Goal: Task Accomplishment & Management: Manage account settings

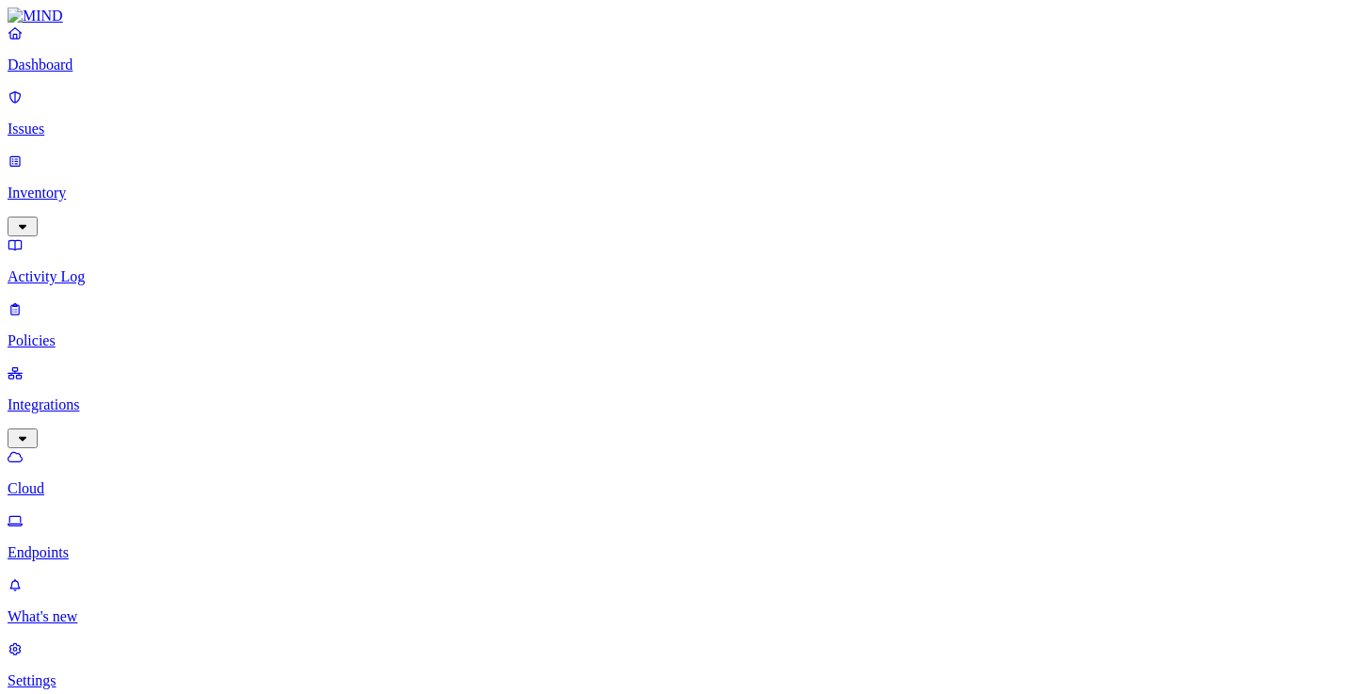
click at [97, 480] on p "Cloud" at bounding box center [678, 488] width 1341 height 17
click at [90, 185] on p "Inventory" at bounding box center [678, 193] width 1341 height 17
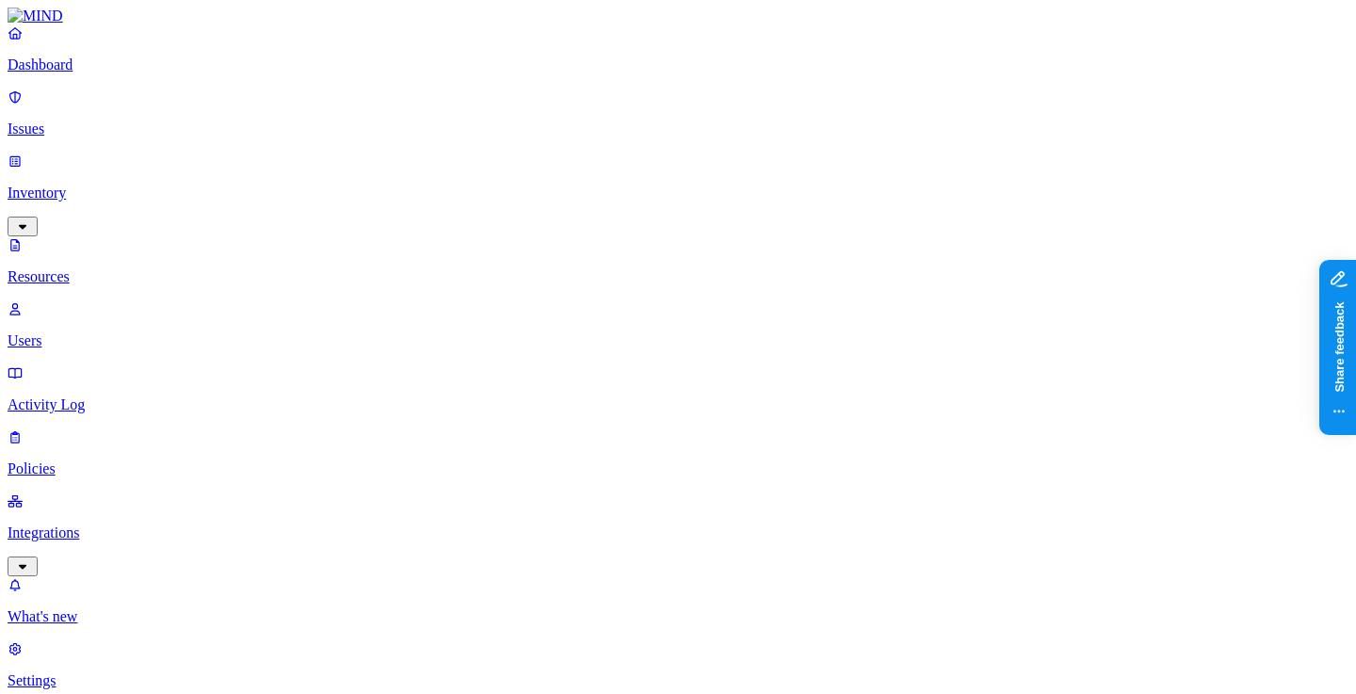
scroll to position [324, 0]
click at [131, 101] on div "Dashboard Issues Inventory Resources Users Activity Log Policies Integrations" at bounding box center [678, 300] width 1341 height 552
click at [133, 73] on p "Dashboard" at bounding box center [678, 64] width 1341 height 17
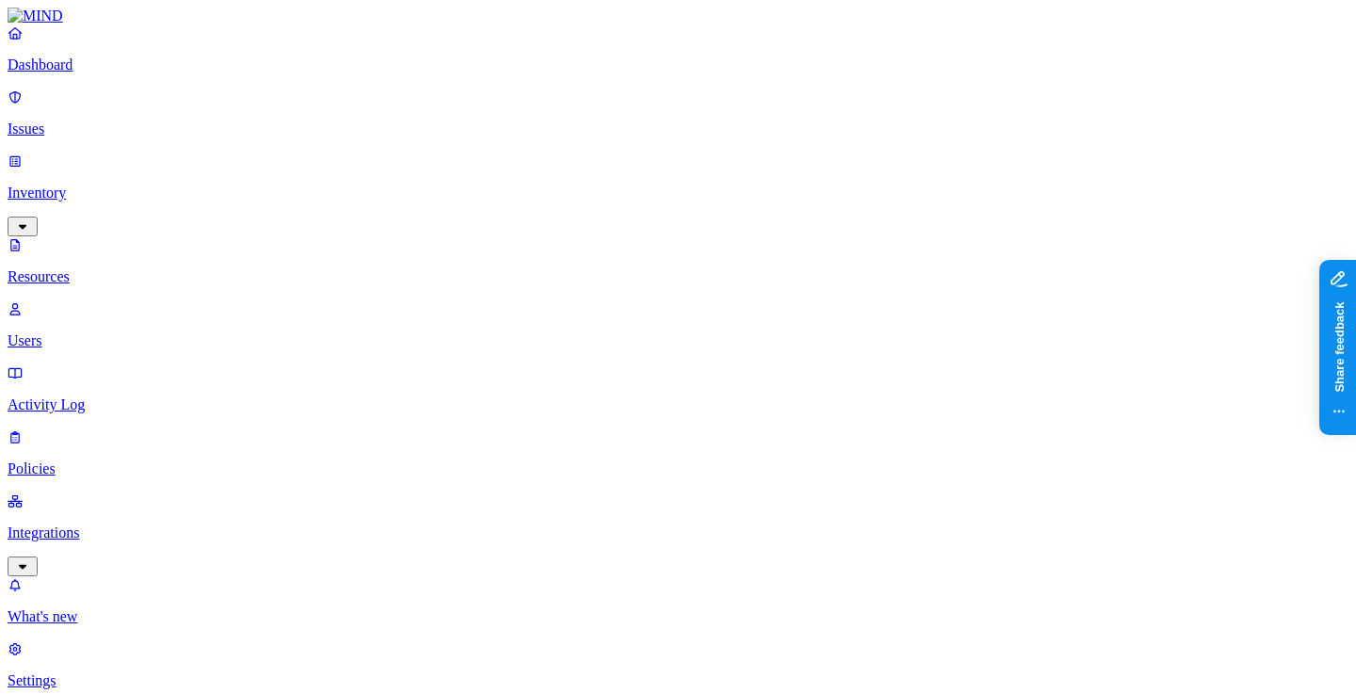
click at [86, 73] on p "Dashboard" at bounding box center [678, 64] width 1341 height 17
